Goal: Transaction & Acquisition: Register for event/course

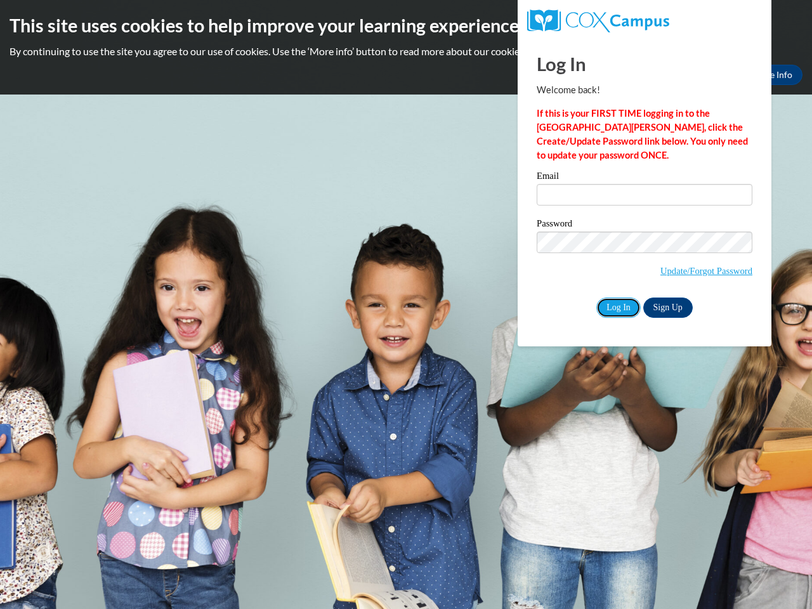
click at [618, 306] on input "Log In" at bounding box center [618, 307] width 44 height 20
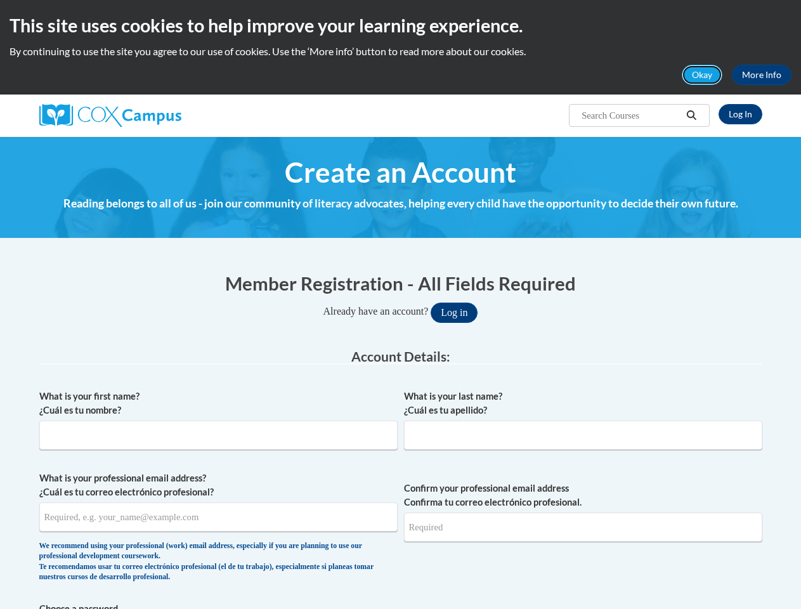
click at [703, 75] on button "Okay" at bounding box center [702, 75] width 41 height 20
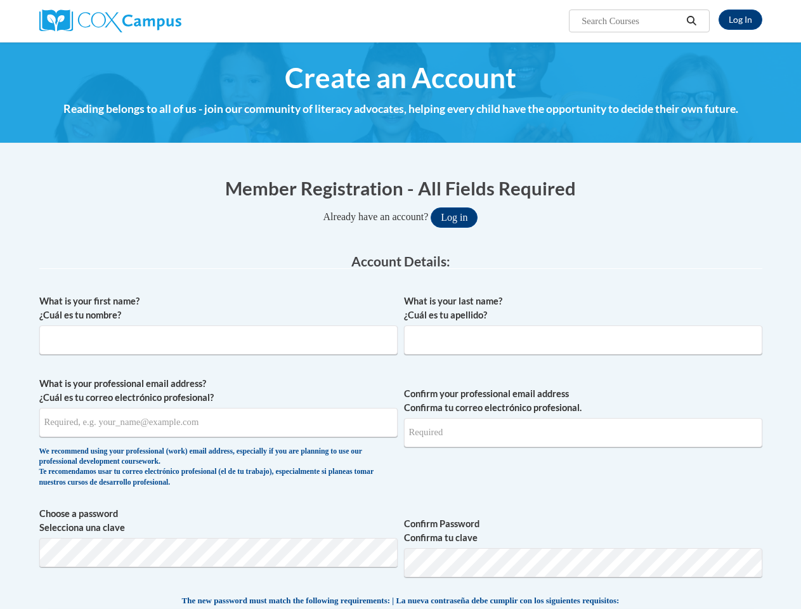
click at [692, 115] on h4 "Reading belongs to all of us - join our community of literacy advocates, helpin…" at bounding box center [400, 109] width 723 height 16
click at [218, 424] on input "What is your professional email address? ¿Cuál es tu correo electrónico profesi…" at bounding box center [218, 422] width 358 height 29
click at [583, 424] on input "Confirm your professional email address Confirma tu correo electrónico profesio…" at bounding box center [583, 432] width 358 height 29
click at [401, 529] on span "Choose a password Selecciona una clave Confirm Password Confirma tu clave" at bounding box center [400, 547] width 723 height 81
click at [401, 605] on span "The new password must match the following requirements: | La nueva contraseña d…" at bounding box center [400, 600] width 437 height 11
